Goal: Information Seeking & Learning: Learn about a topic

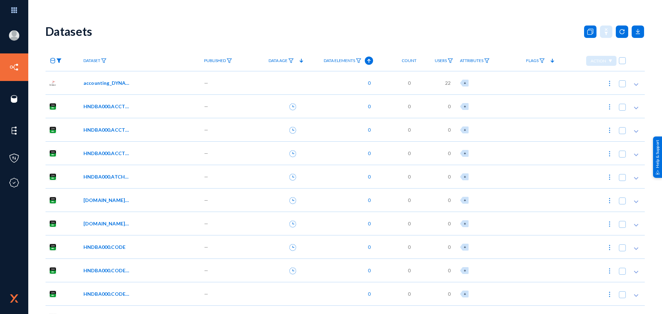
click at [60, 60] on img at bounding box center [59, 60] width 6 height 5
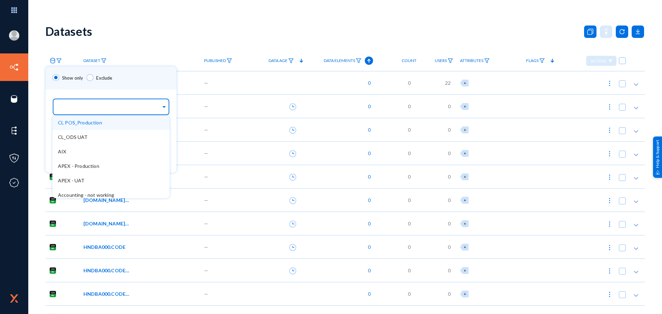
click at [77, 105] on input "text" at bounding box center [109, 108] width 103 height 7
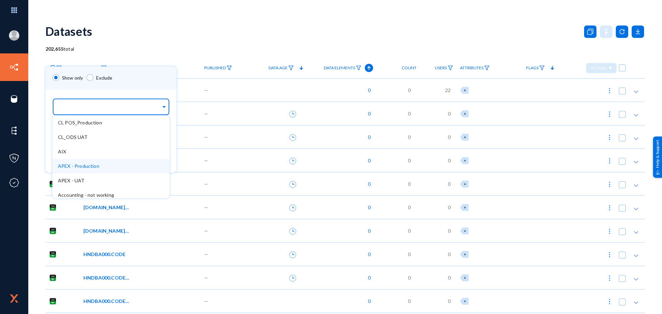
click at [87, 162] on div "APEX - Production" at bounding box center [110, 166] width 117 height 14
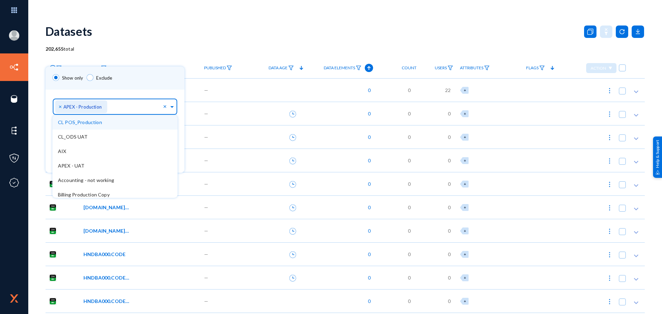
click at [148, 69] on div "Show only Exclude" at bounding box center [115, 78] width 139 height 23
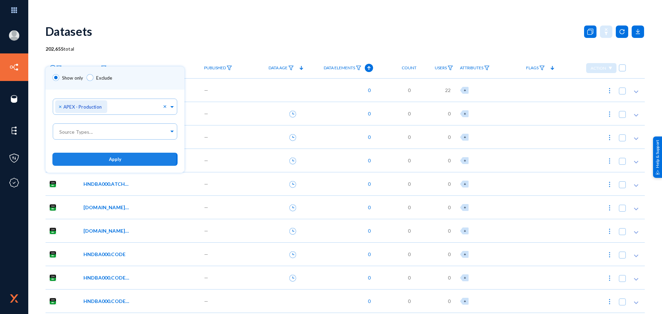
click at [109, 157] on span "Apply" at bounding box center [115, 160] width 12 height 6
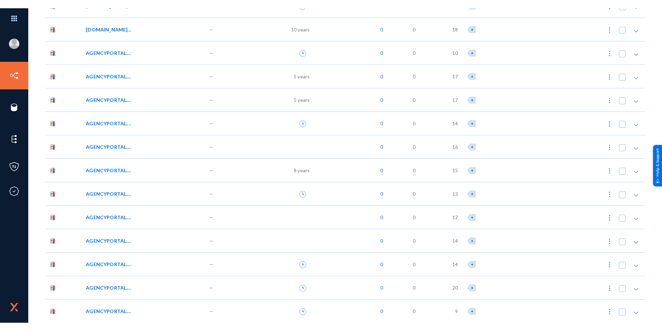
scroll to position [1070, 0]
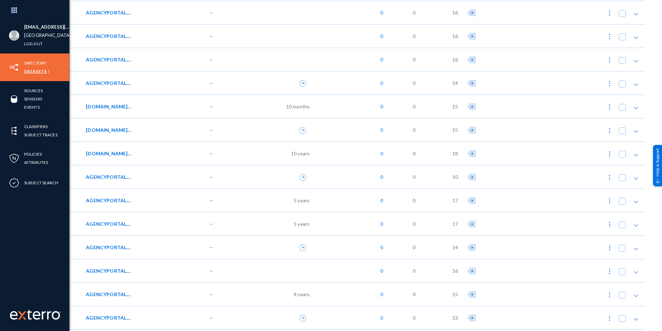
click at [38, 69] on link "Datasets" at bounding box center [35, 71] width 22 height 8
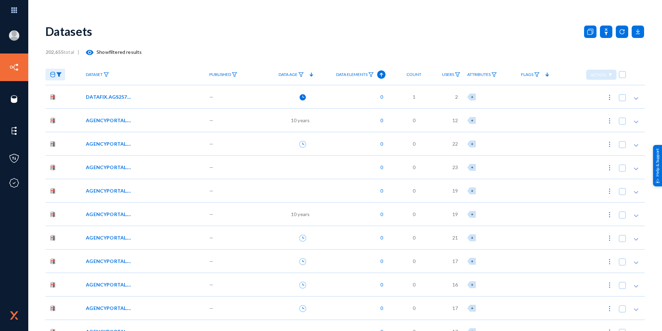
click at [59, 74] on img at bounding box center [59, 74] width 6 height 5
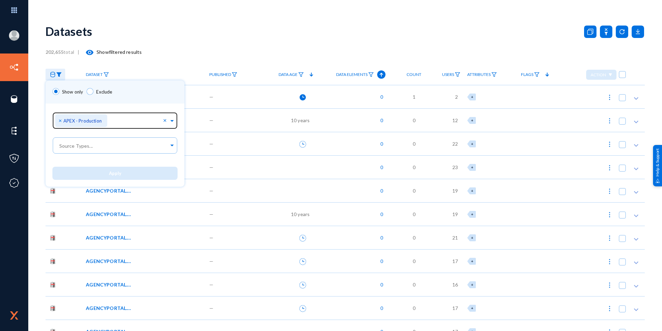
click at [60, 123] on span "×" at bounding box center [61, 120] width 5 height 7
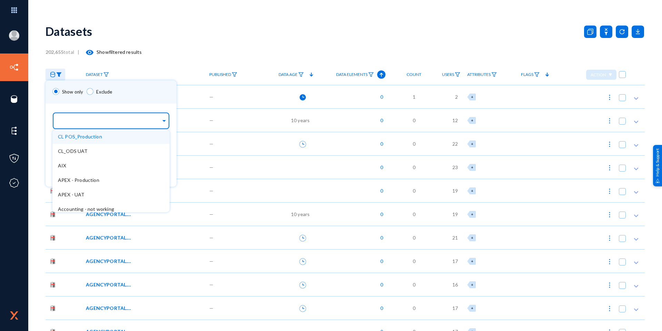
click at [76, 122] on input "text" at bounding box center [109, 122] width 103 height 7
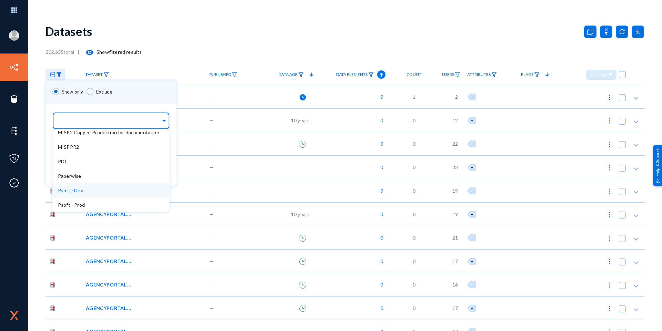
click at [92, 188] on div "Psoft - Dev" at bounding box center [110, 190] width 117 height 14
click at [146, 96] on div "Show only Exclude" at bounding box center [111, 91] width 131 height 23
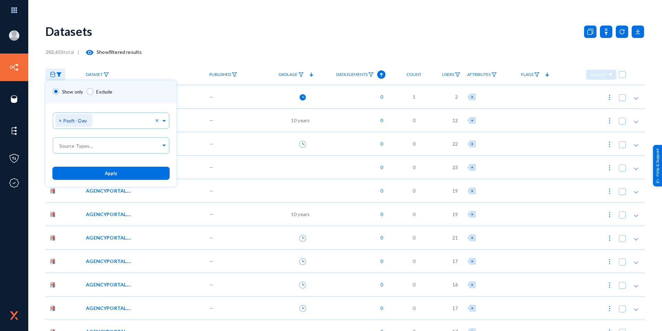
click at [114, 172] on span "Apply" at bounding box center [111, 174] width 12 height 6
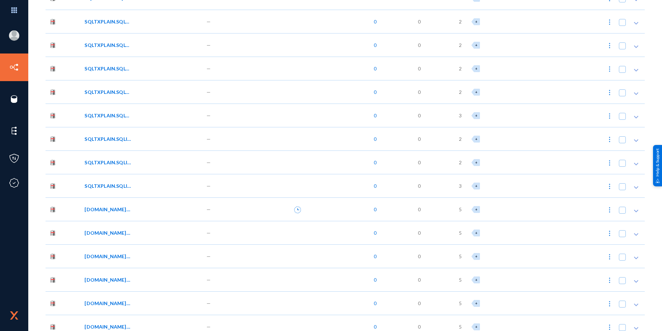
scroll to position [1139, 0]
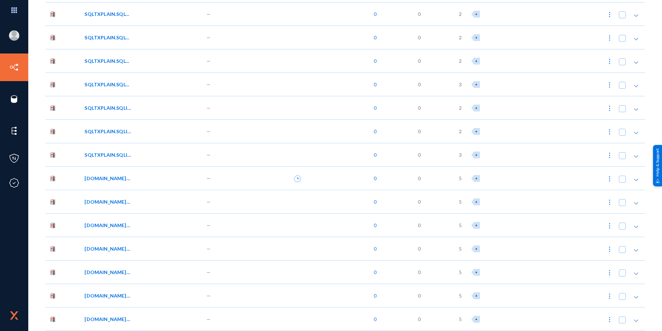
click at [108, 132] on span "SQLTXPLAIN.SQLI$_DBA_HIST_PARAMETER" at bounding box center [108, 131] width 47 height 7
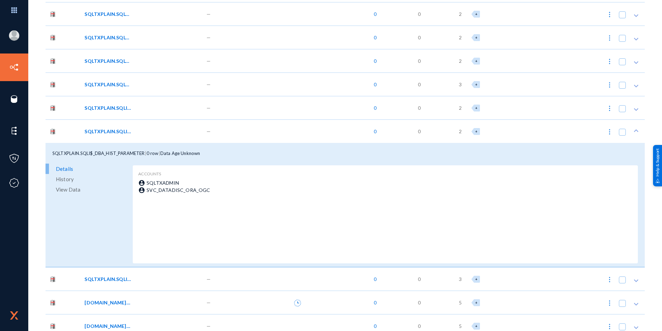
click at [223, 150] on div "SQLTXPLAIN.SQLI$_DBA_HIST_PARAMETER | 0 row | Data Age Unknown" at bounding box center [346, 153] width 600 height 21
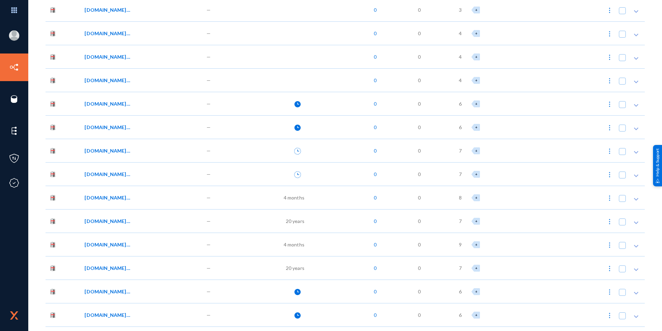
scroll to position [8384, 0]
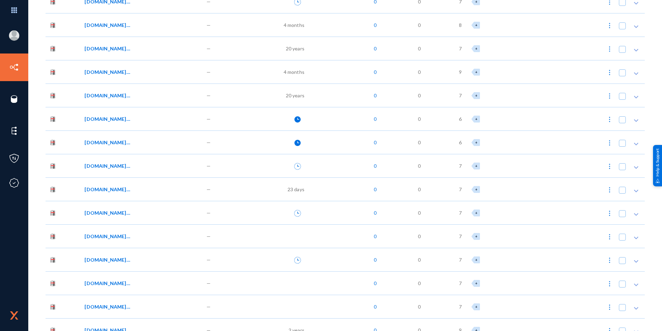
click at [116, 190] on span "[DOMAIN_NAME]_AA_TEMP_VCHR" at bounding box center [108, 189] width 47 height 7
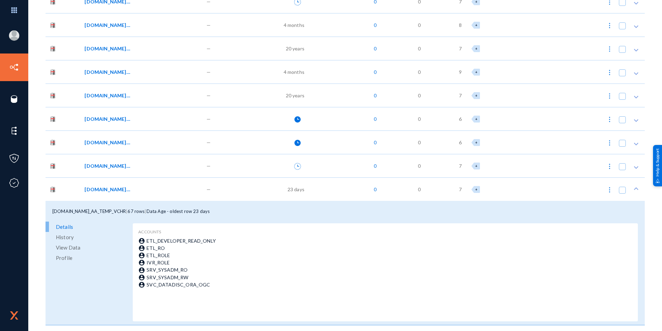
click at [61, 227] on span "Details" at bounding box center [64, 227] width 17 height 10
click at [65, 225] on span "Details" at bounding box center [64, 227] width 17 height 10
click at [67, 238] on span "History" at bounding box center [65, 237] width 18 height 10
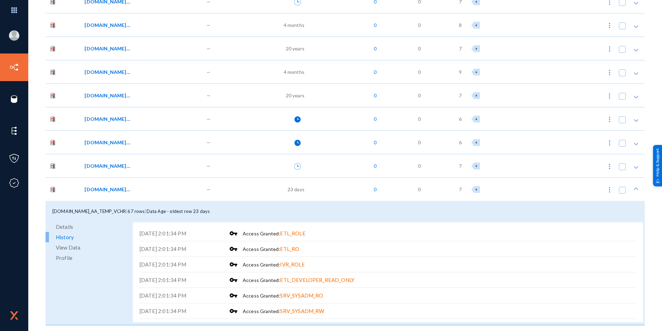
click at [67, 224] on span "Details" at bounding box center [64, 227] width 17 height 10
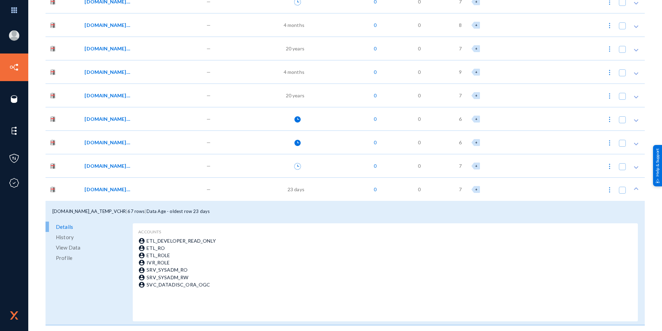
click at [297, 281] on div "account_circle SVC_DATADISC_ORA_OGC" at bounding box center [384, 284] width 493 height 7
click at [68, 246] on span "View Data" at bounding box center [68, 247] width 24 height 10
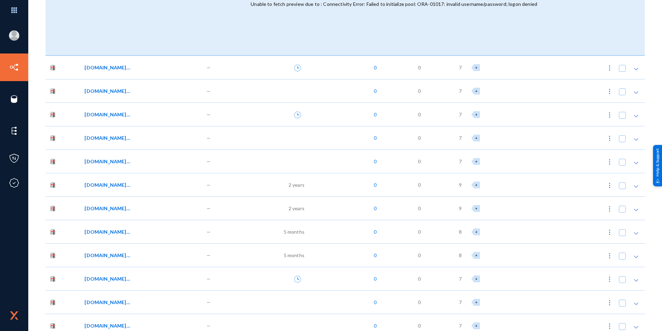
scroll to position [8695, 0]
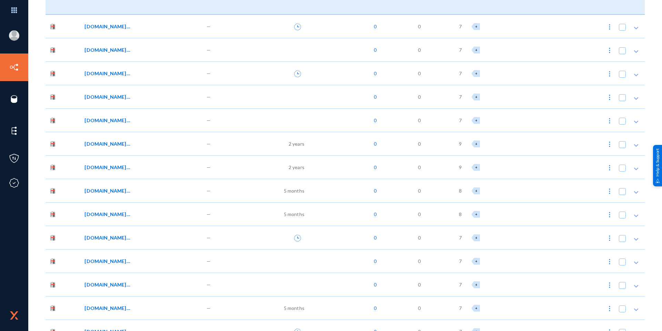
click at [158, 140] on div "[DOMAIN_NAME]_AA_TMP_NWJN_HDR" at bounding box center [141, 143] width 112 height 7
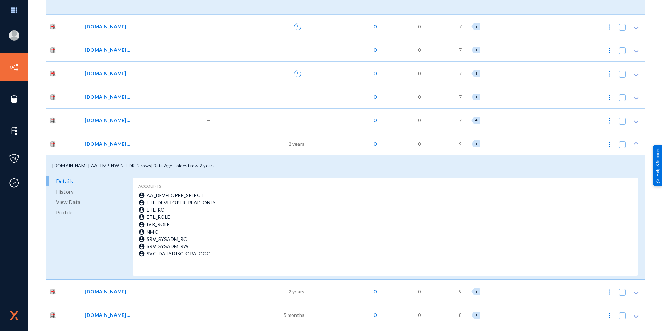
click at [60, 203] on span "View Data" at bounding box center [68, 202] width 24 height 10
